Goal: Information Seeking & Learning: Learn about a topic

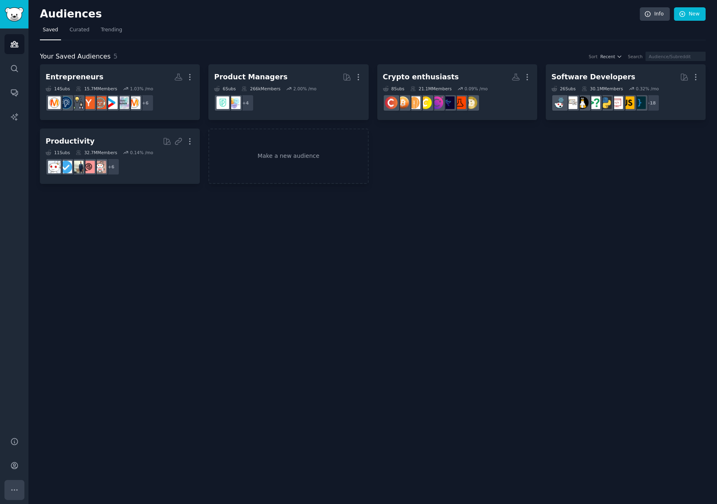
click at [15, 493] on icon "Sidebar" at bounding box center [14, 490] width 9 height 9
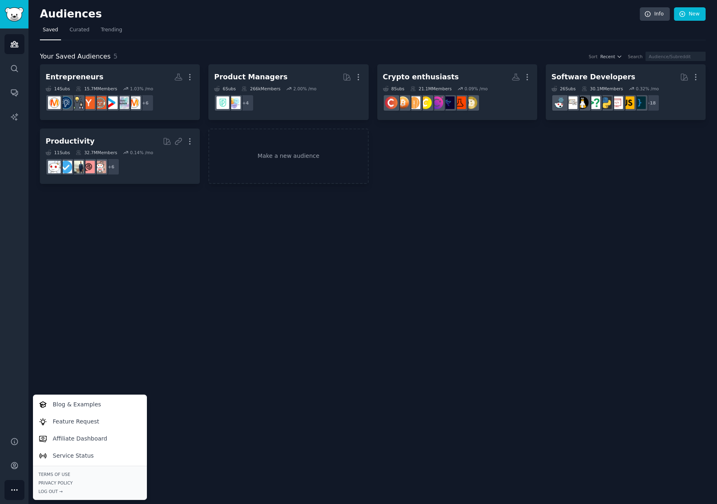
click at [103, 287] on div "Audiences Info New Saved Curated Trending Your Saved Audiences 5 Sort Recent Se…" at bounding box center [372, 252] width 689 height 504
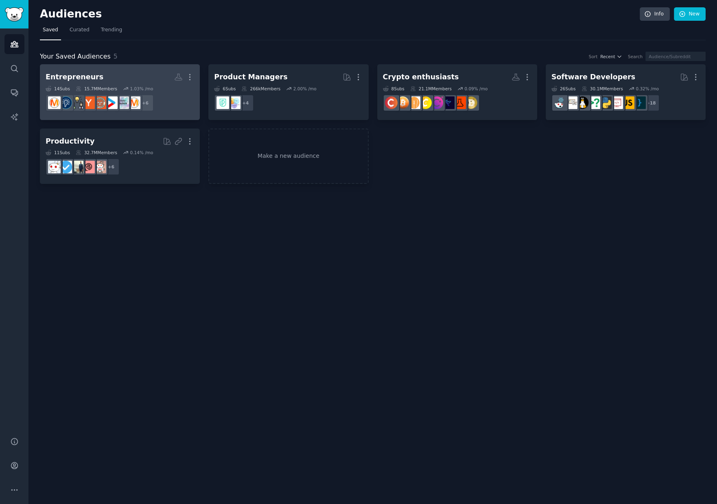
click at [129, 73] on h2 "Entrepreneurs More" at bounding box center [120, 77] width 149 height 14
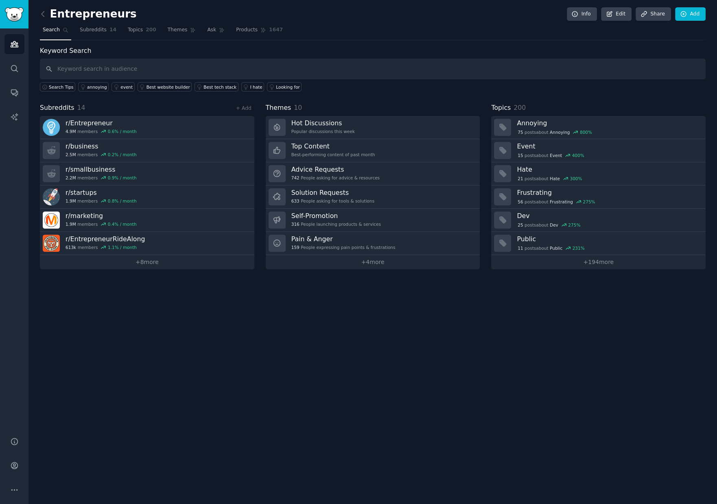
click at [114, 379] on div "Entrepreneurs Info Edit Share Add Search Subreddits 14 Topics 200 Themes Ask Pr…" at bounding box center [372, 252] width 689 height 504
click at [383, 263] on link "+ 4 more" at bounding box center [373, 262] width 215 height 14
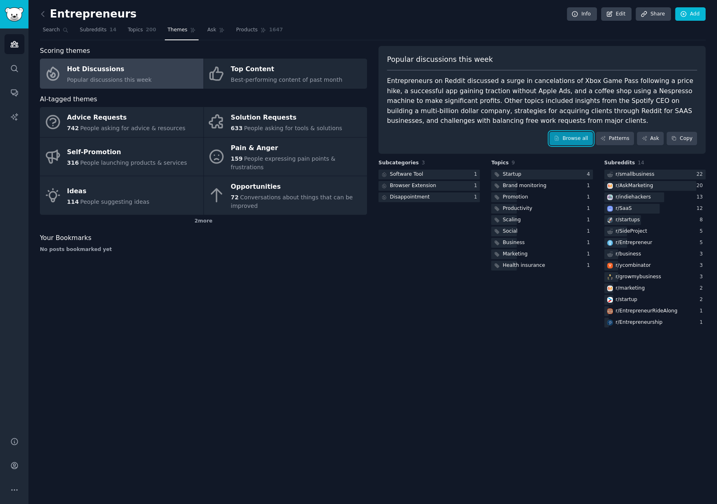
click at [574, 139] on link "Browse all" at bounding box center [572, 139] width 44 height 14
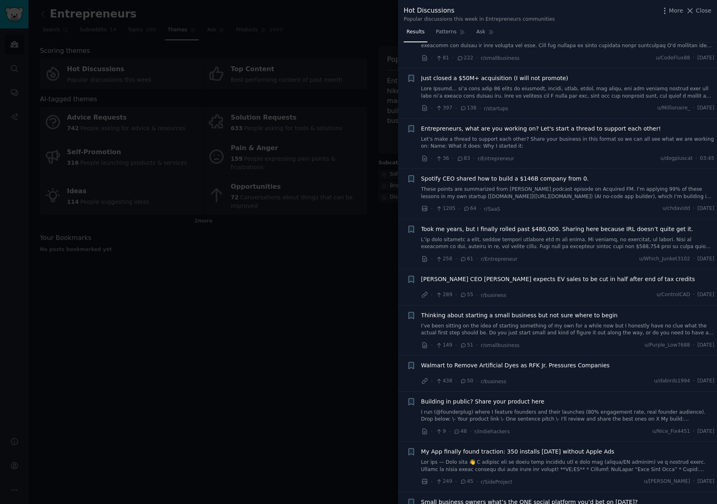
scroll to position [108, 0]
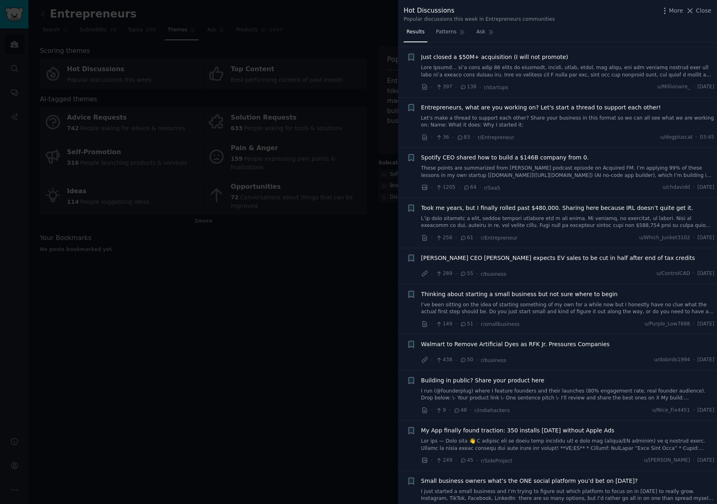
click at [503, 106] on span "Entrepreneurs, what are you working on? Let's start a thread to support each ot…" at bounding box center [541, 107] width 240 height 9
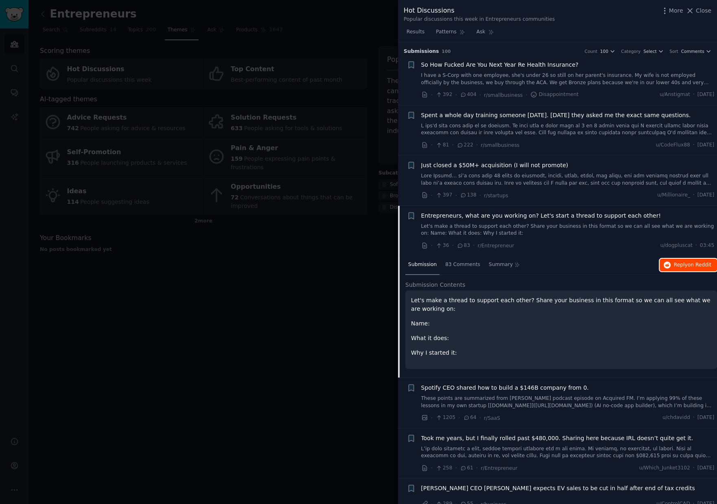
click at [679, 262] on span "Reply on Reddit" at bounding box center [692, 265] width 37 height 7
click at [589, 247] on div "· 36 · 83 · r/Entrepreneur u/dogpluscat · 03:45" at bounding box center [567, 245] width 293 height 9
click at [409, 215] on icon "button" at bounding box center [411, 215] width 5 height 7
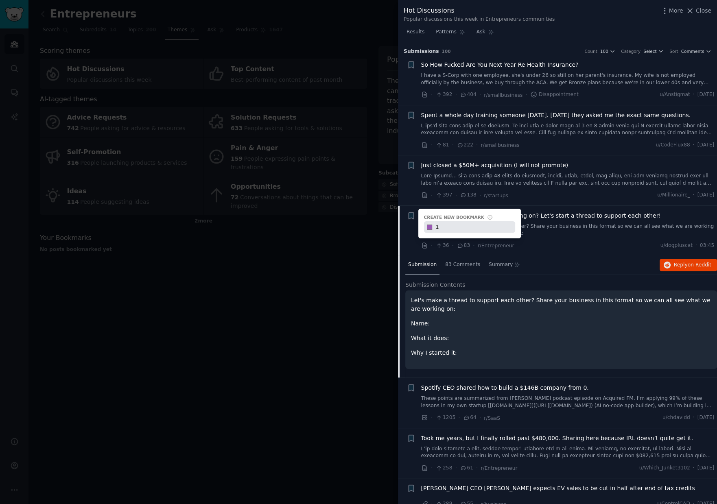
type input "1"
click at [565, 248] on div "· 36 · 83 · r/Entrepreneur u/dogpluscat · 03:45" at bounding box center [567, 245] width 293 height 9
click at [409, 216] on icon "button" at bounding box center [411, 215] width 5 height 7
click at [536, 263] on div "Submission 83 Comments Summary Reply on Reddit" at bounding box center [561, 266] width 312 height 20
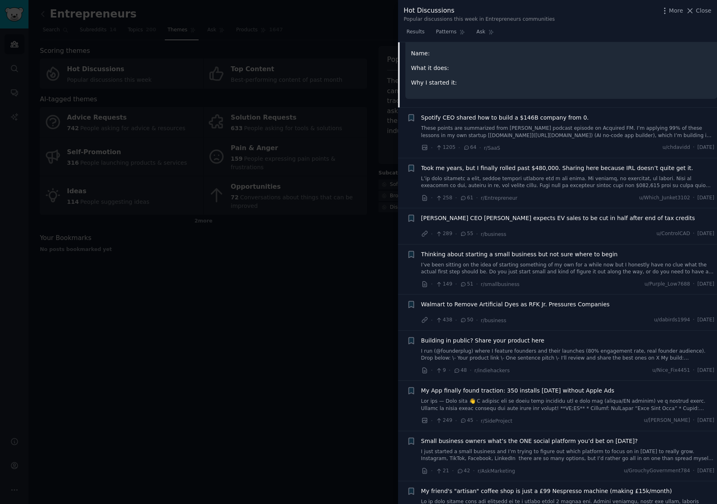
scroll to position [274, 0]
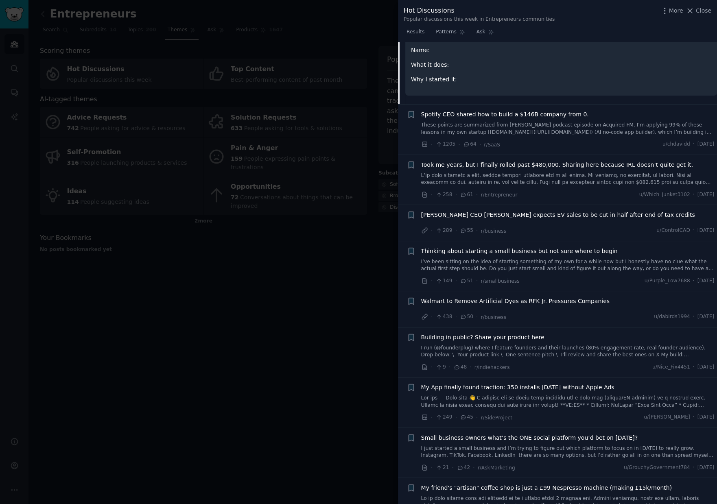
click at [573, 174] on link at bounding box center [567, 179] width 293 height 14
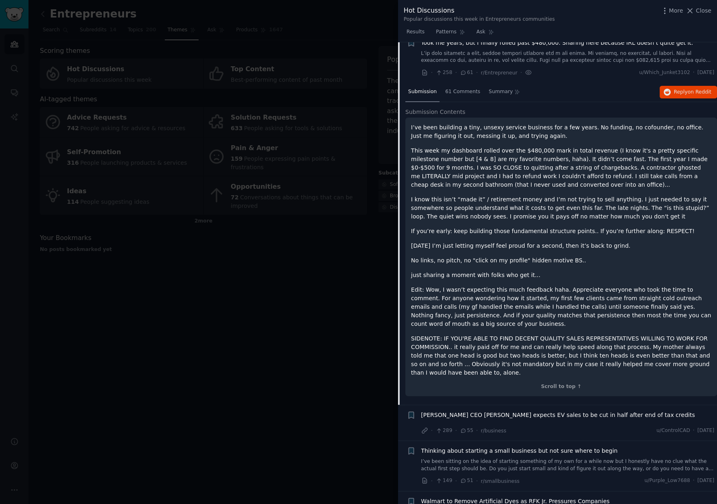
scroll to position [264, 0]
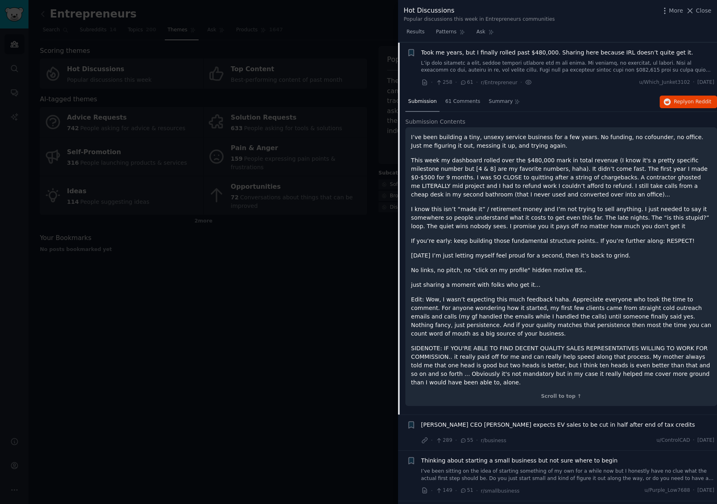
click at [636, 187] on p "This week my dashboard rolled over the $480,000 mark in total revenue (I know i…" at bounding box center [561, 177] width 300 height 43
click at [681, 103] on span "Reply on Reddit" at bounding box center [692, 102] width 37 height 7
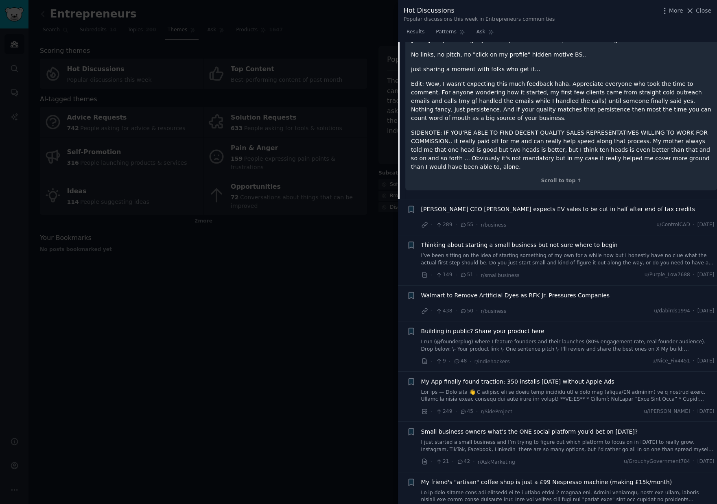
scroll to position [480, 0]
click at [565, 244] on span "Thinking about starting a small business but not sure where to begin" at bounding box center [519, 244] width 197 height 9
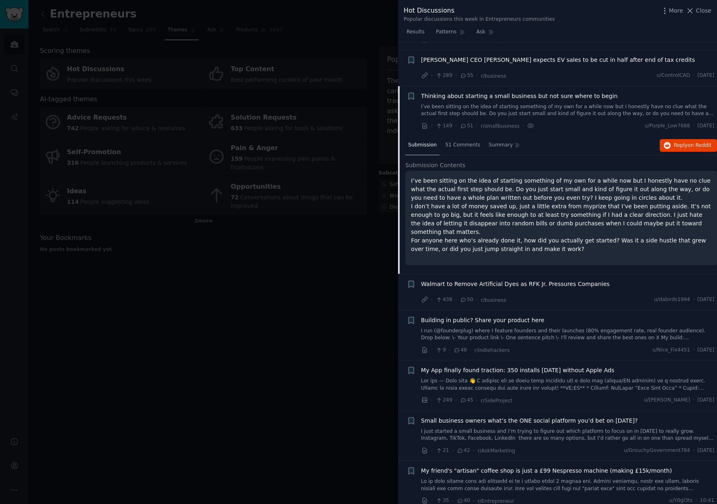
scroll to position [306, 0]
click at [409, 94] on icon "button" at bounding box center [411, 97] width 5 height 7
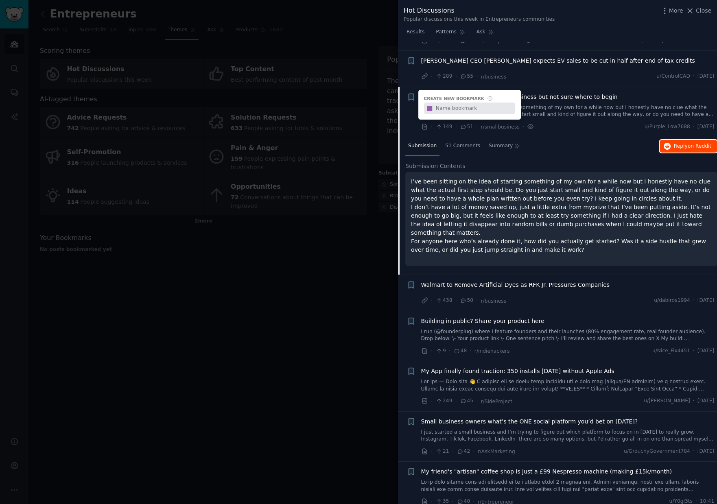
click at [688, 147] on span "on Reddit" at bounding box center [700, 146] width 24 height 6
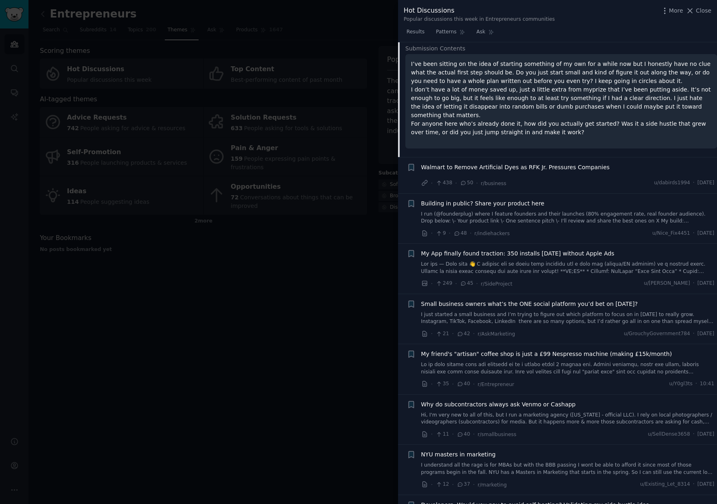
scroll to position [427, 0]
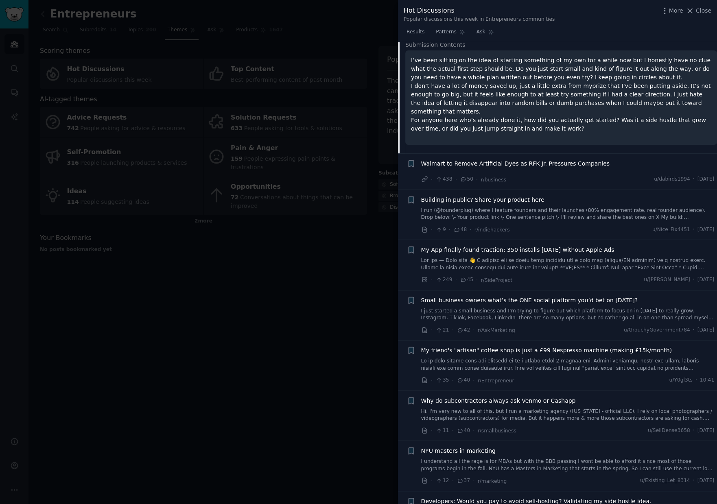
click at [563, 196] on div "Building in public? Share your product here" at bounding box center [567, 200] width 293 height 9
click at [501, 196] on span "Building in public? Share your product here" at bounding box center [482, 200] width 123 height 9
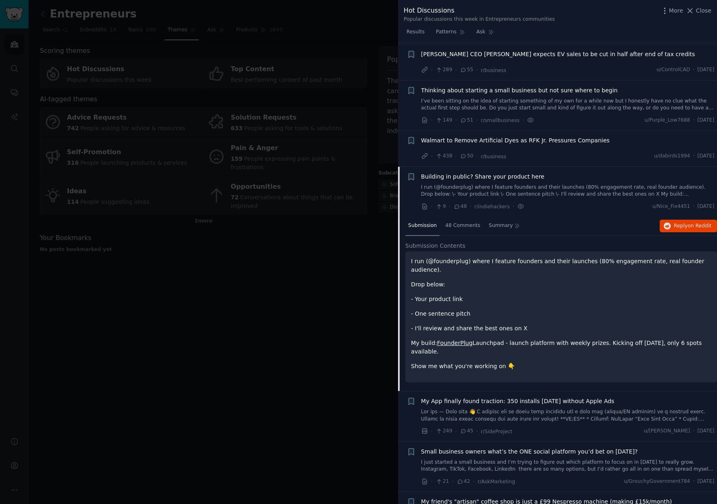
scroll to position [282, 0]
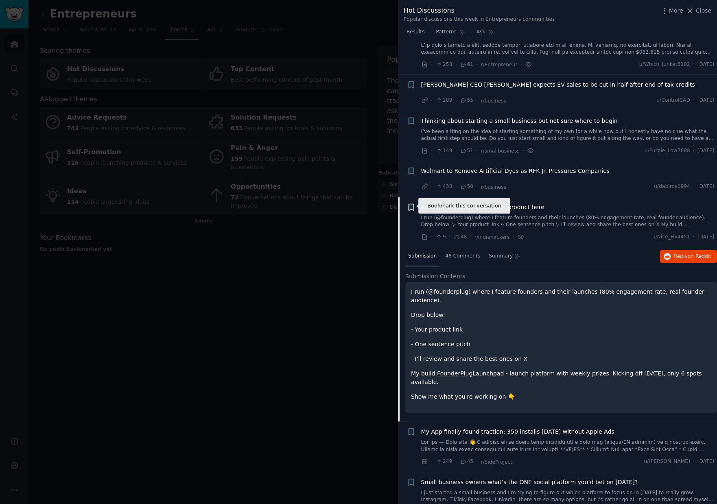
click at [409, 205] on icon "button" at bounding box center [411, 207] width 5 height 7
type input "1"
click at [571, 242] on li "Bookmark this conversation + Create new bookmark #9b59b6 1 Building in public? …" at bounding box center [557, 222] width 319 height 50
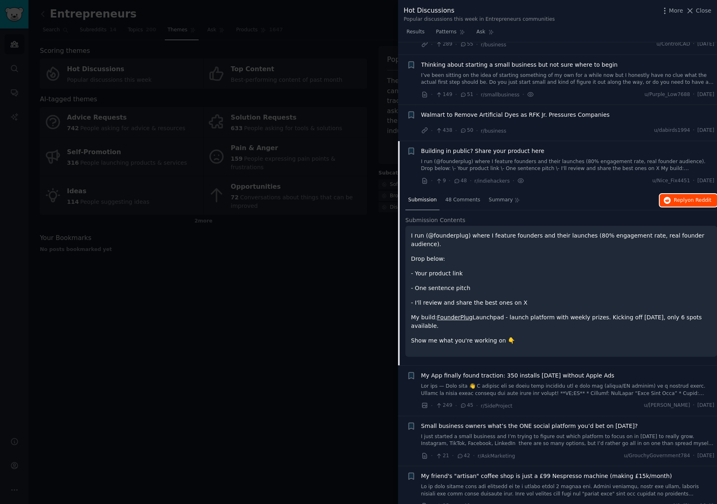
click at [695, 200] on span "on Reddit" at bounding box center [700, 200] width 24 height 6
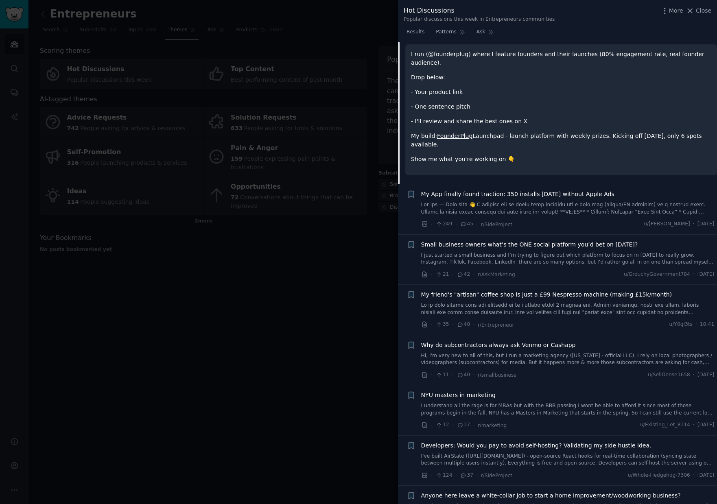
scroll to position [520, 0]
click at [554, 201] on link at bounding box center [567, 208] width 293 height 14
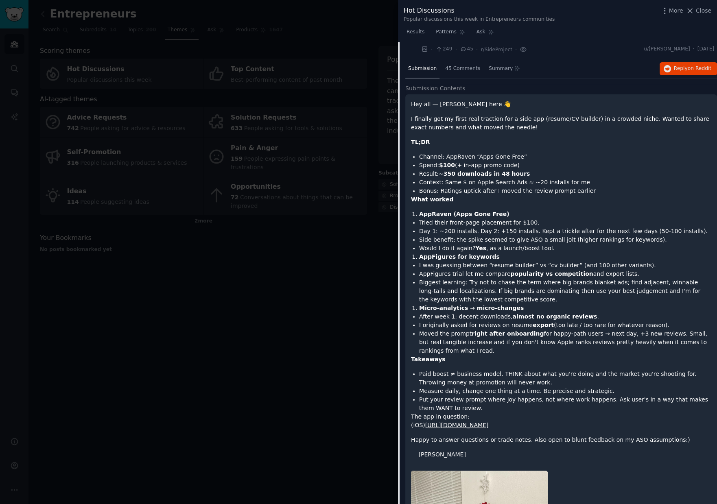
scroll to position [486, 0]
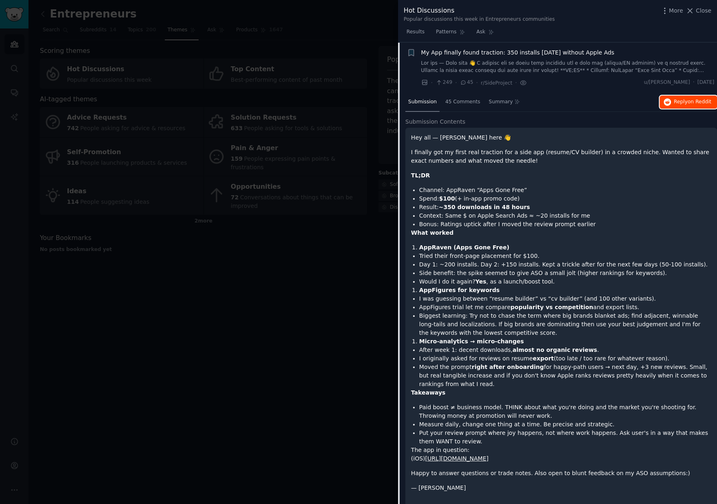
click at [694, 101] on span "on Reddit" at bounding box center [700, 102] width 24 height 6
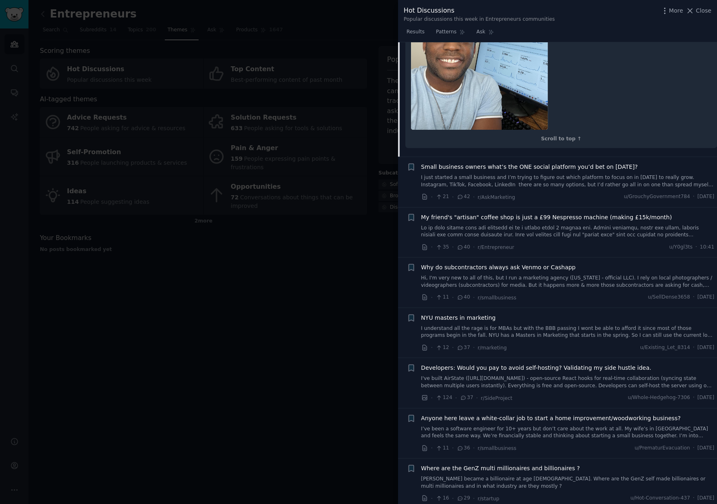
scroll to position [1043, 0]
click at [556, 177] on link "I just started a small business and I’m trying to figure out which platform to …" at bounding box center [567, 182] width 293 height 14
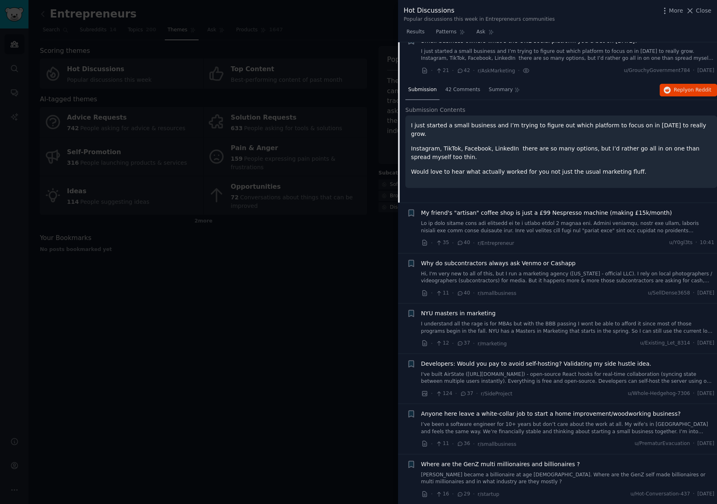
scroll to position [537, 0]
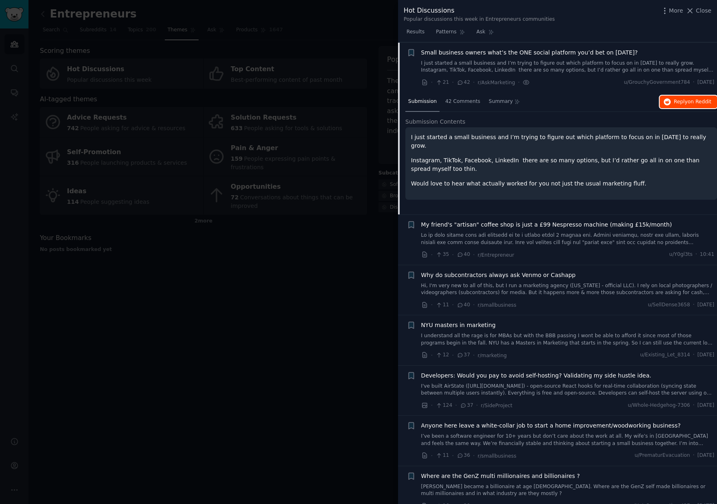
click at [691, 100] on span "on Reddit" at bounding box center [700, 102] width 24 height 6
click at [505, 233] on link at bounding box center [567, 239] width 293 height 14
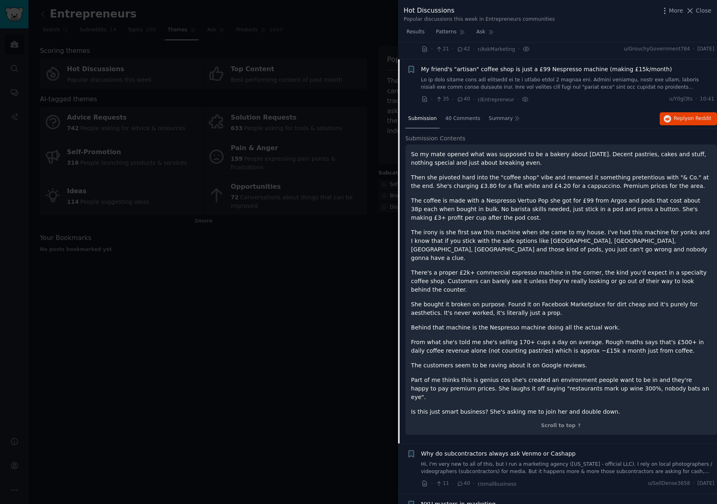
scroll to position [587, 0]
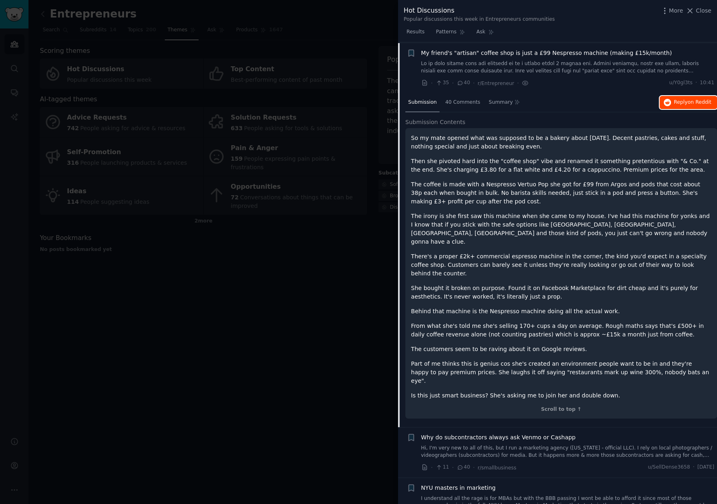
click at [684, 103] on span "Reply on Reddit" at bounding box center [692, 102] width 37 height 7
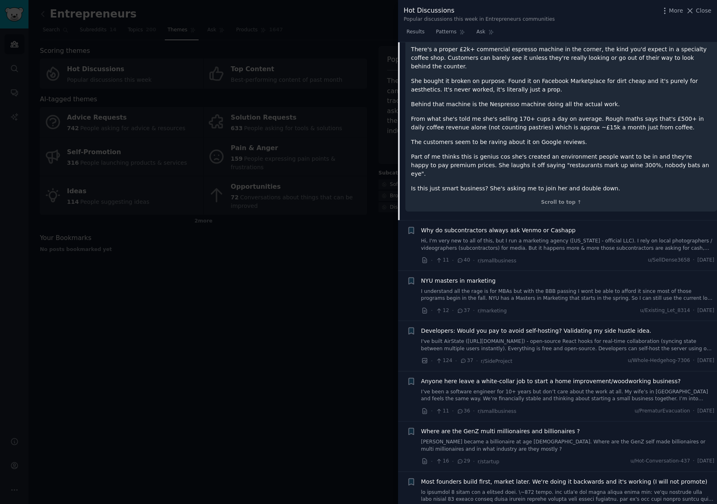
scroll to position [828, 0]
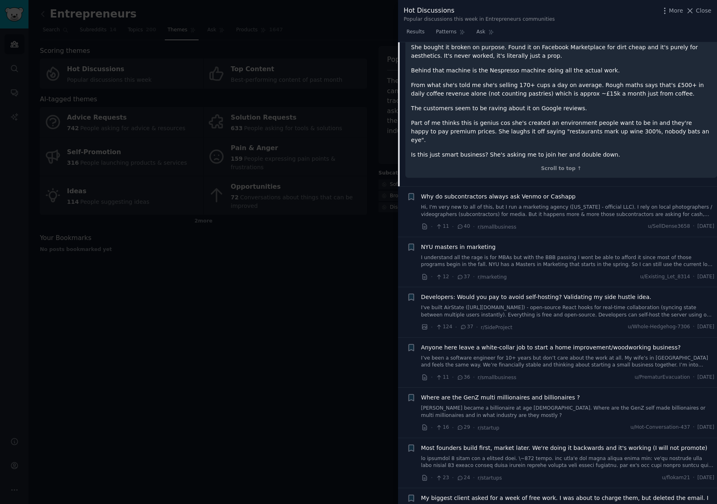
click at [576, 204] on link "Hi, I'm very new to all of this, but I run a marketing agency ([US_STATE] - off…" at bounding box center [567, 211] width 293 height 14
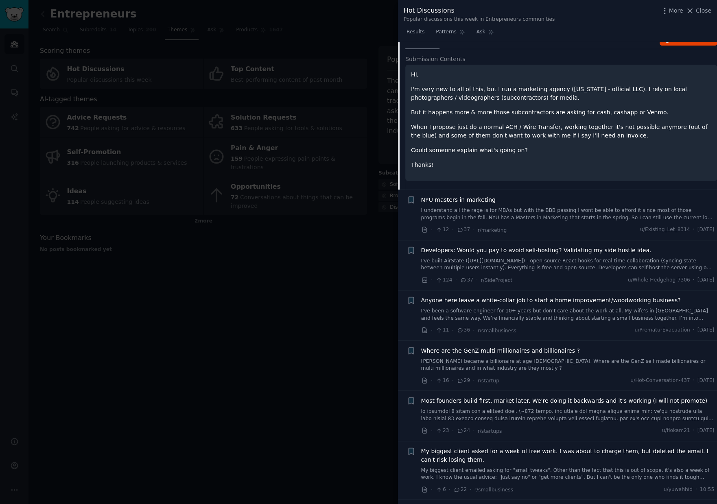
scroll to position [703, 0]
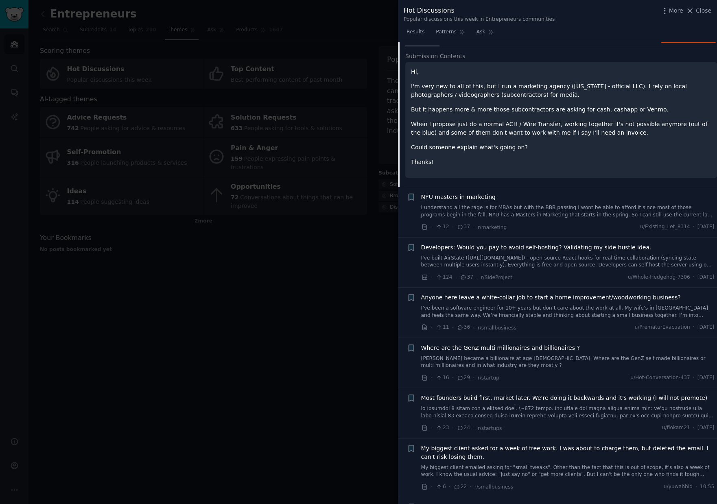
click at [512, 212] on link "I understand all the rage is for MBAs but with the BBB passing I wont be able t…" at bounding box center [567, 211] width 293 height 14
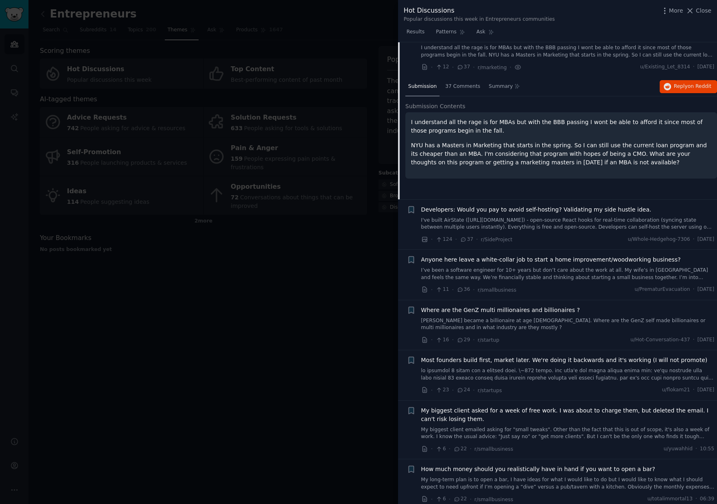
scroll to position [688, 0]
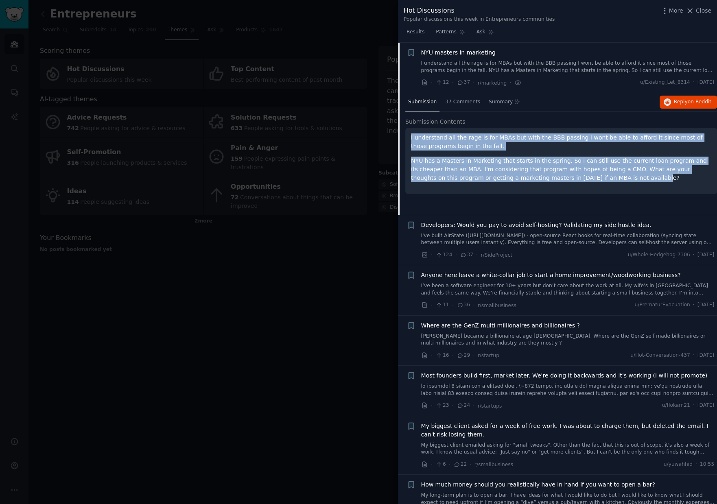
drag, startPoint x: 407, startPoint y: 136, endPoint x: 614, endPoint y: 179, distance: 211.3
click at [614, 179] on div "I understand all the rage is for MBAs but with the BBB passing I wont be able t…" at bounding box center [561, 161] width 312 height 66
copy div "I understand all the rage is for MBAs but with the BBB passing I wont be able t…"
click at [547, 234] on link "I've built AirState ([URL][DOMAIN_NAME]) - open-source React hooks for real-tim…" at bounding box center [567, 239] width 293 height 14
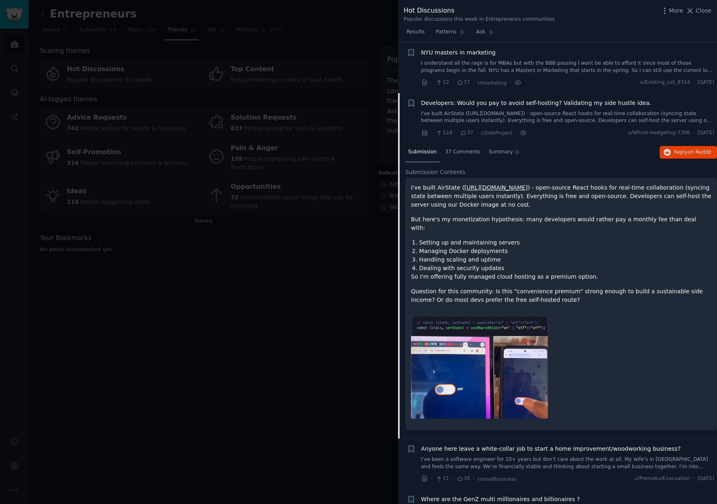
scroll to position [737, 0]
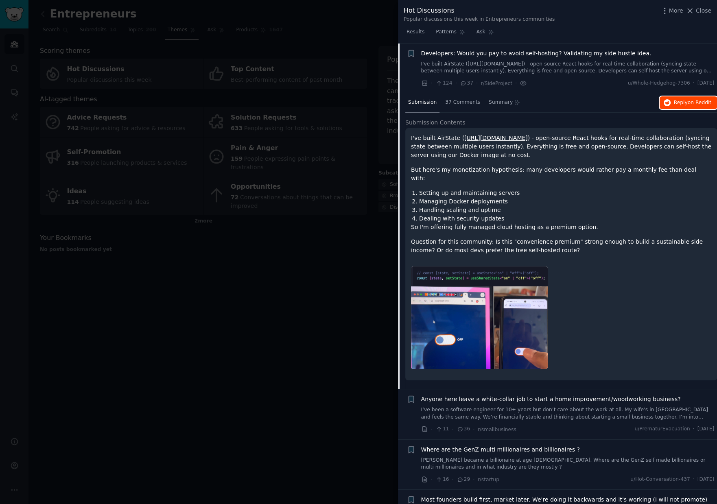
click at [681, 102] on span "Reply on Reddit" at bounding box center [692, 102] width 37 height 7
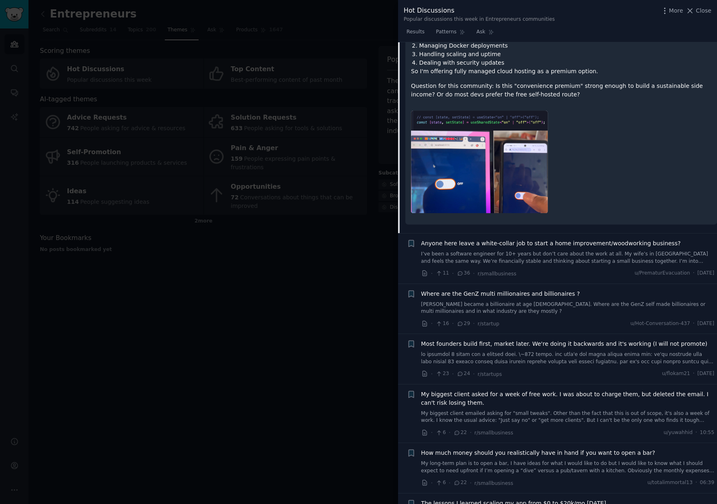
scroll to position [895, 0]
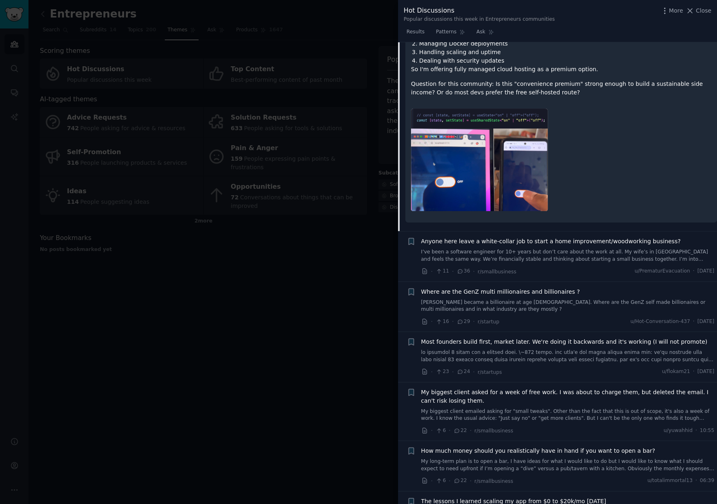
click at [534, 249] on link "I’ve been a software engineer for 10+ years but don’t care about the work at al…" at bounding box center [567, 256] width 293 height 14
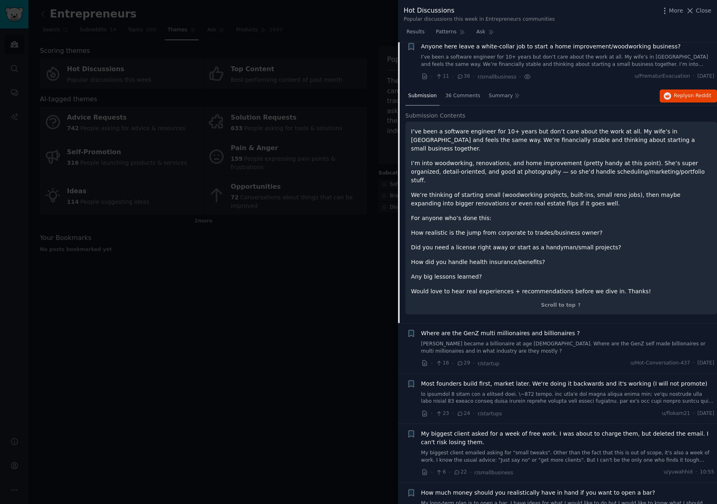
scroll to position [788, 0]
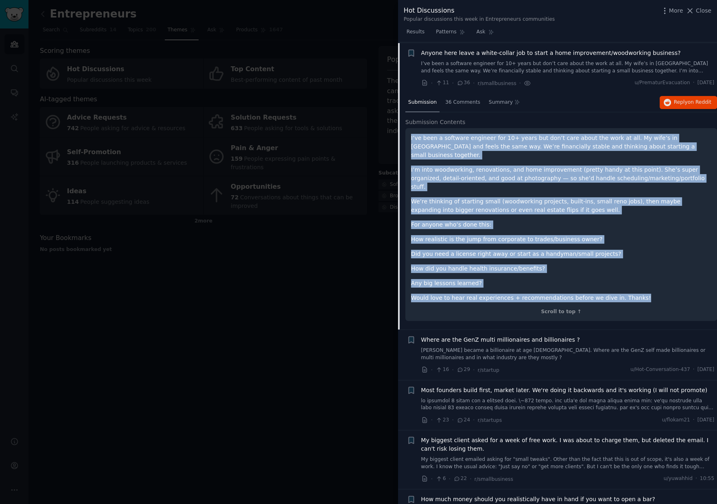
drag, startPoint x: 632, startPoint y: 280, endPoint x: 411, endPoint y: 136, distance: 264.1
click at [411, 136] on div "I’ve been a software engineer for 10+ years but don’t care about the work at al…" at bounding box center [561, 218] width 300 height 169
copy div "I’ve been a software engineer for 10+ years but don’t care about the work at al…"
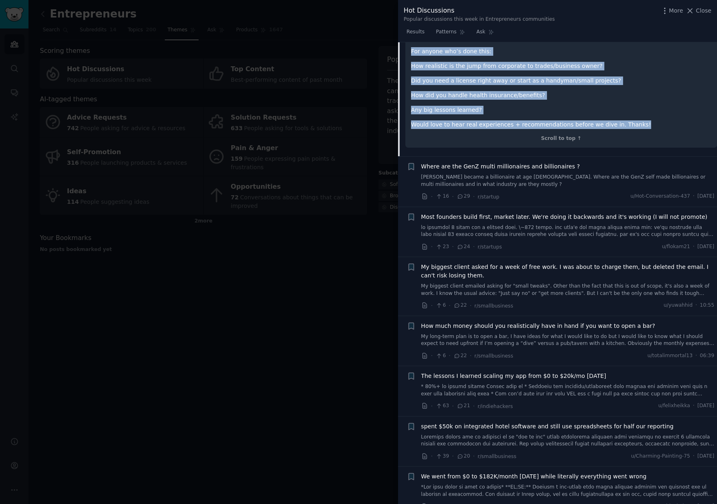
scroll to position [967, 0]
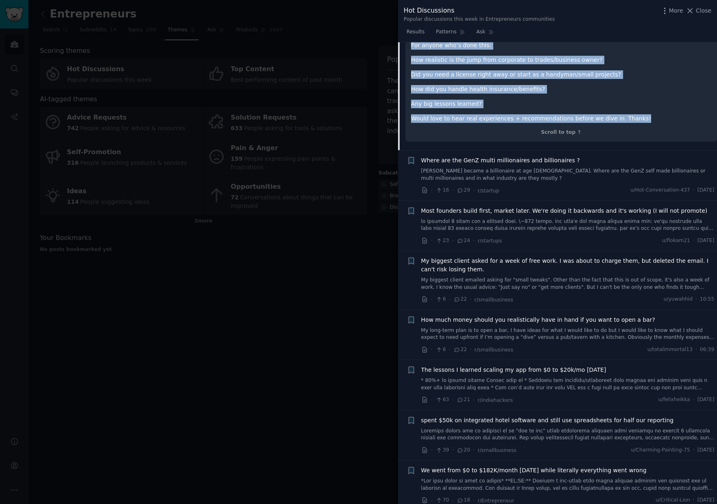
click at [521, 218] on link at bounding box center [567, 225] width 293 height 14
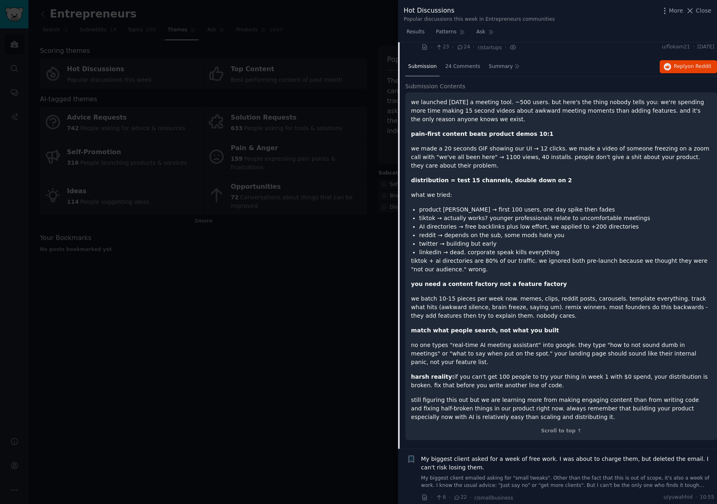
scroll to position [922, 0]
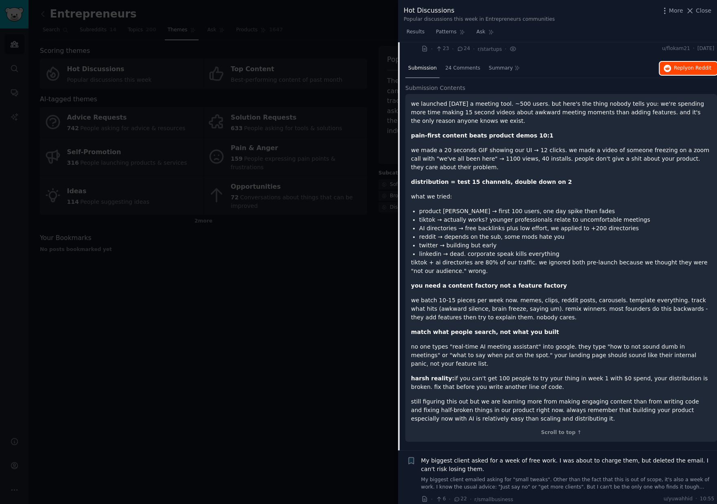
click at [690, 65] on span "on Reddit" at bounding box center [700, 68] width 24 height 6
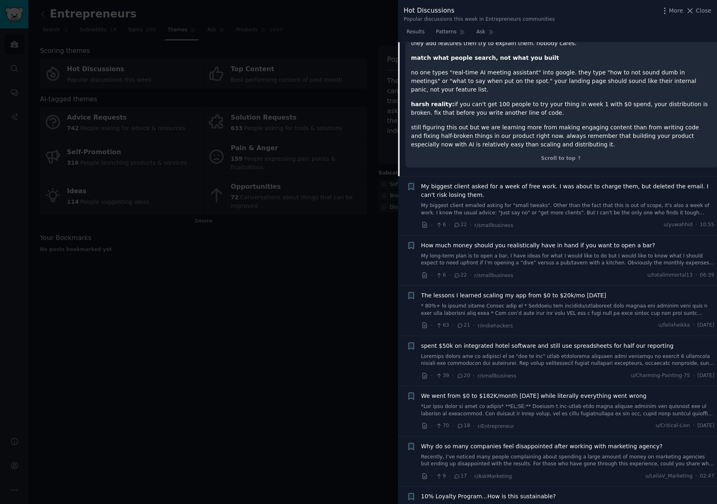
scroll to position [1203, 0]
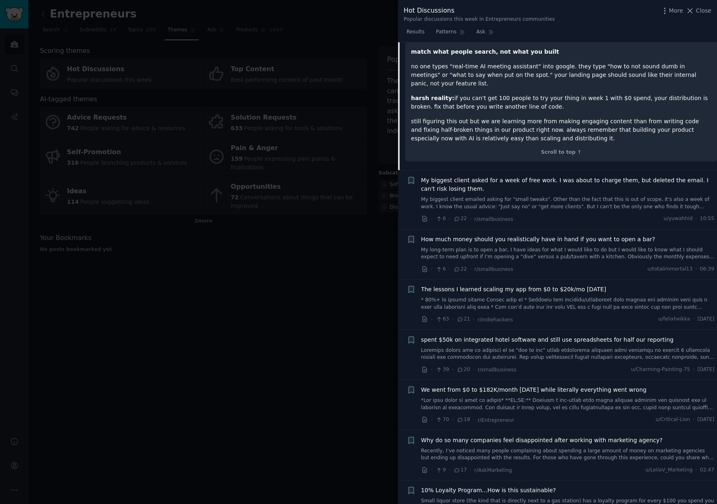
click at [544, 184] on div "My biggest client asked for a week of free work. I was about to charge them, bu…" at bounding box center [567, 193] width 293 height 34
click at [539, 196] on link "My biggest client emailed asking for "small tweaks". Other than the fact that t…" at bounding box center [567, 203] width 293 height 14
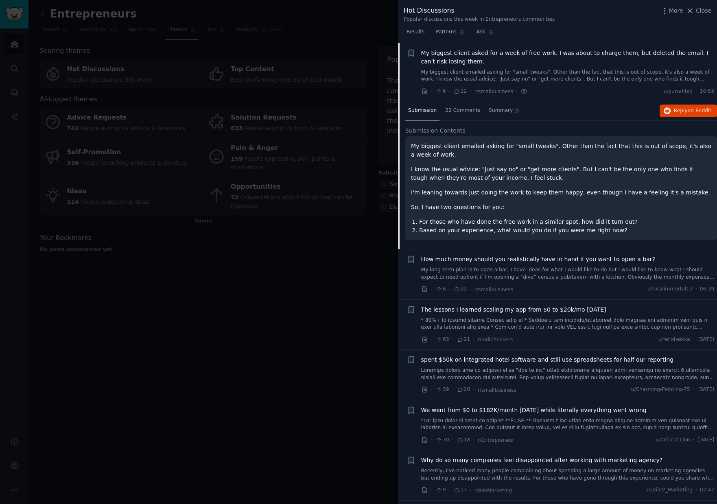
scroll to position [938, 0]
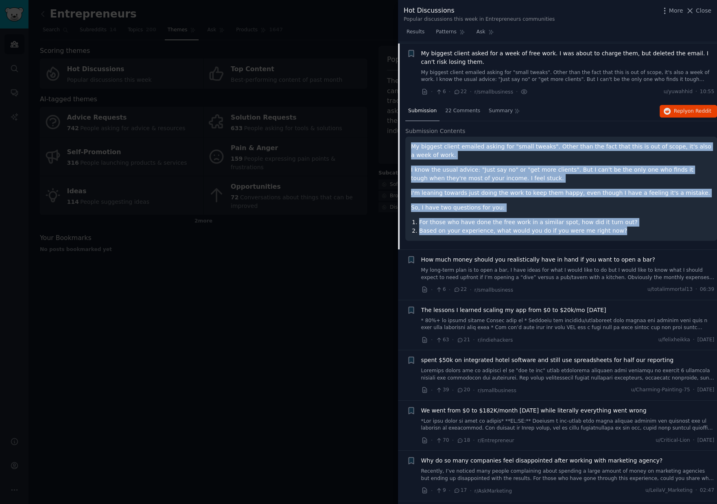
drag, startPoint x: 615, startPoint y: 230, endPoint x: 410, endPoint y: 146, distance: 221.8
click at [411, 146] on div "My biggest client emailed asking for "small tweaks". Other than the fact that t…" at bounding box center [561, 188] width 300 height 93
copy div "My biggest client emailed asking for "small tweaks". Other than the fact that t…"
